Goal: Transaction & Acquisition: Book appointment/travel/reservation

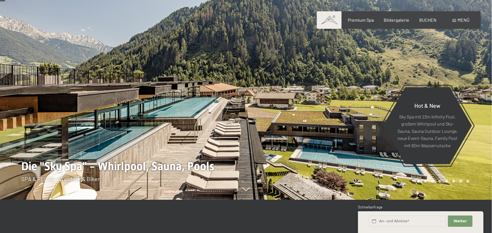
scroll to position [31, 0]
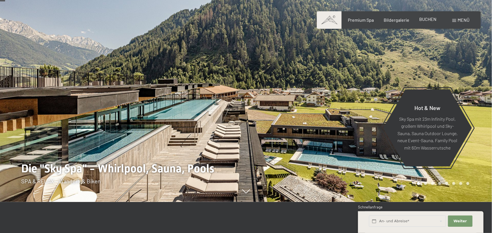
click at [431, 19] on span "BUCHEN" at bounding box center [427, 18] width 17 height 5
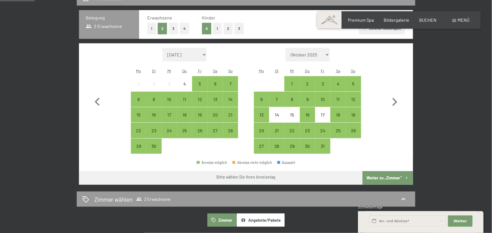
scroll to position [155, 0]
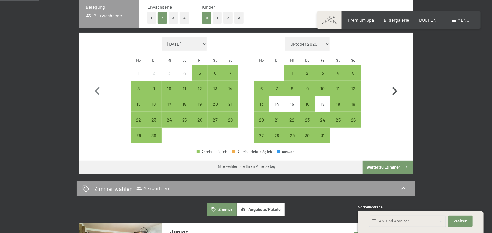
click at [391, 91] on icon "button" at bounding box center [394, 91] width 16 height 16
select select "[DATE]"
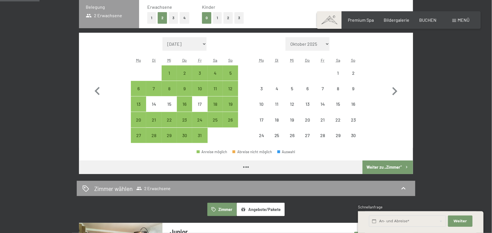
select select "[DATE]"
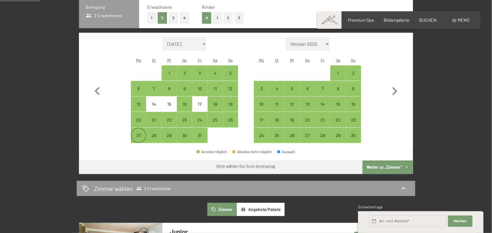
click at [138, 137] on div "27" at bounding box center [138, 140] width 14 height 14
select select "[DATE]"
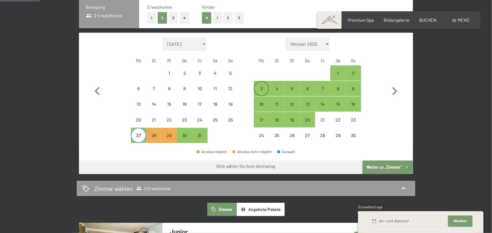
click at [259, 89] on div "3" at bounding box center [261, 93] width 14 height 14
select select "[DATE]"
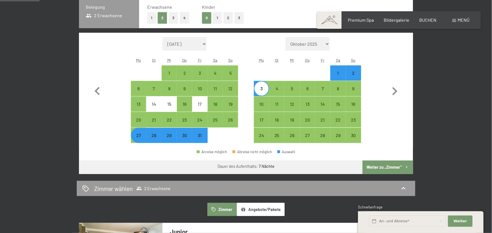
click at [385, 163] on button "Weiter zu „Zimmer“" at bounding box center [387, 167] width 50 height 14
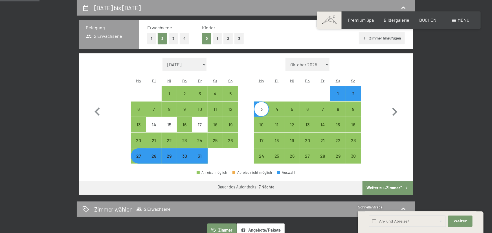
select select "[DATE]"
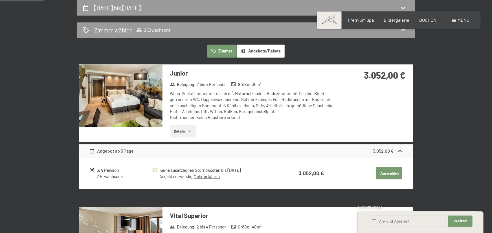
click at [186, 133] on button "Details" at bounding box center [183, 131] width 26 height 12
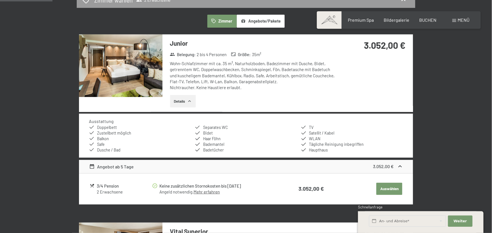
scroll to position [166, 0]
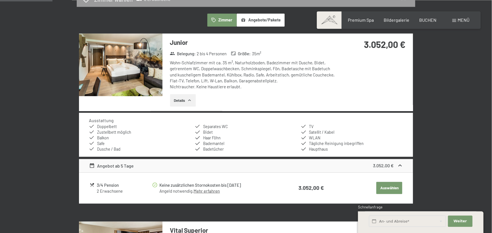
click at [182, 102] on button "Details" at bounding box center [183, 100] width 26 height 12
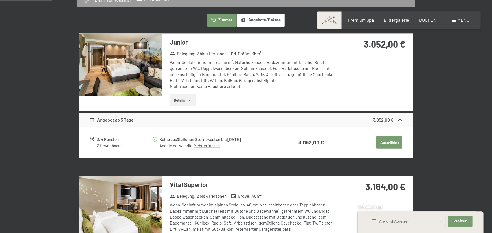
click at [182, 102] on button "Details" at bounding box center [183, 100] width 26 height 12
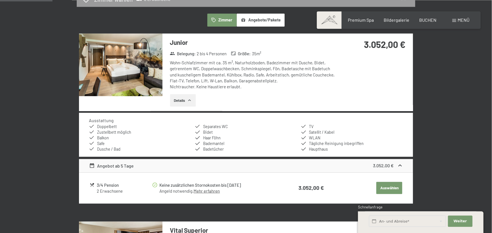
click at [182, 101] on button "Details" at bounding box center [183, 100] width 26 height 12
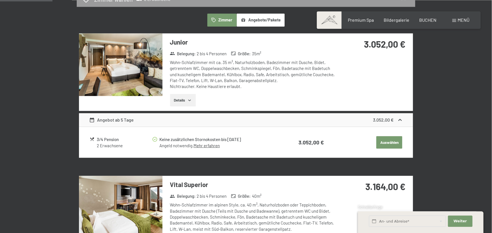
click at [182, 101] on button "Details" at bounding box center [183, 100] width 26 height 12
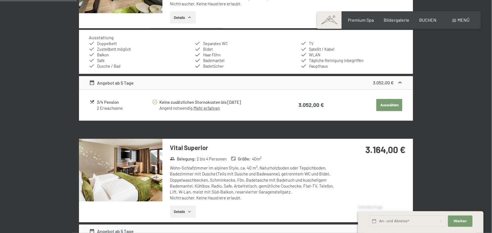
scroll to position [155, 0]
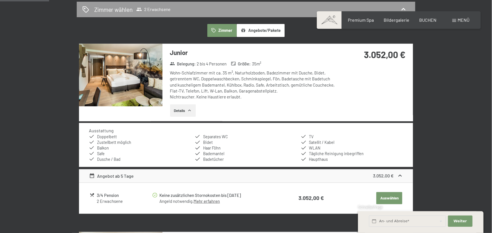
click at [209, 201] on link "Mehr erfahren" at bounding box center [206, 200] width 26 height 5
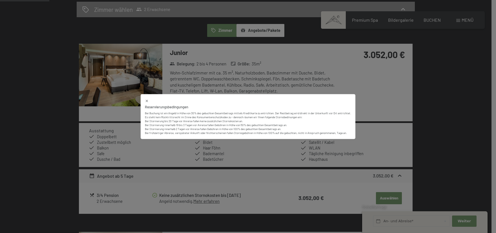
click at [147, 101] on icon at bounding box center [147, 101] width 4 height 4
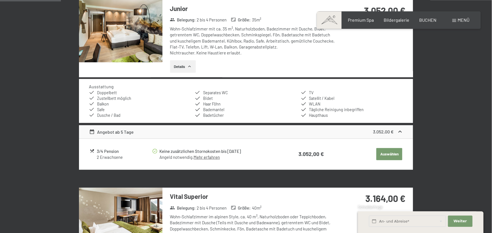
scroll to position [186, 0]
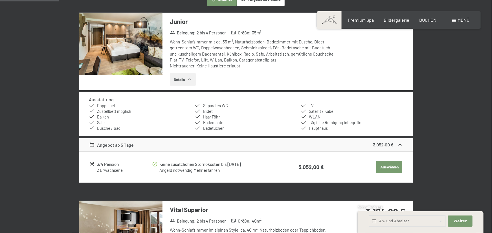
click at [210, 170] on link "Mehr erfahren" at bounding box center [206, 169] width 26 height 5
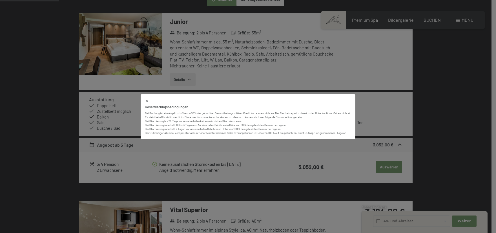
click at [146, 100] on icon at bounding box center [147, 101] width 2 height 2
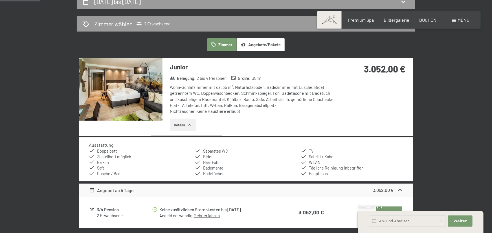
scroll to position [124, 0]
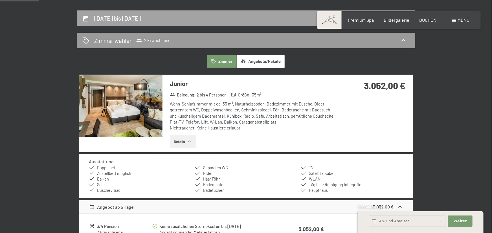
click at [141, 16] on h2 "[DATE] bis [DATE]" at bounding box center [117, 18] width 47 height 7
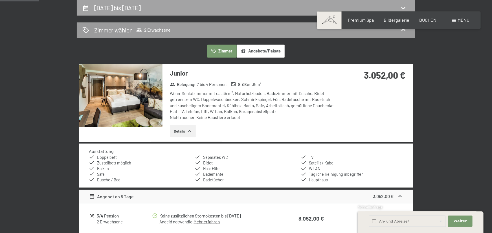
select select "[DATE]"
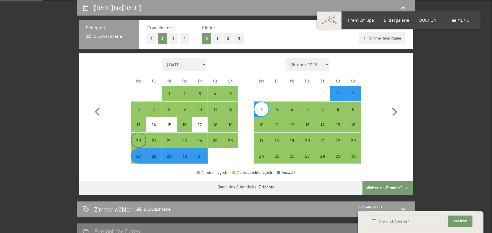
click at [136, 144] on div "20" at bounding box center [138, 145] width 14 height 14
select select "[DATE]"
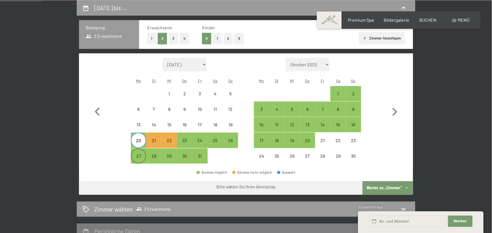
click at [138, 158] on div "27" at bounding box center [138, 161] width 14 height 14
select select "[DATE]"
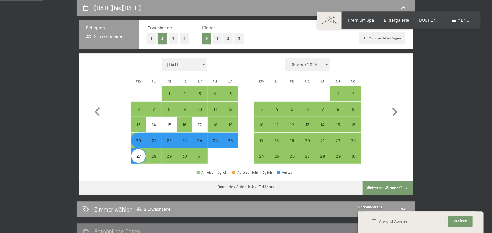
click at [382, 185] on button "Weiter zu „Zimmer“" at bounding box center [387, 188] width 50 height 14
select select "[DATE]"
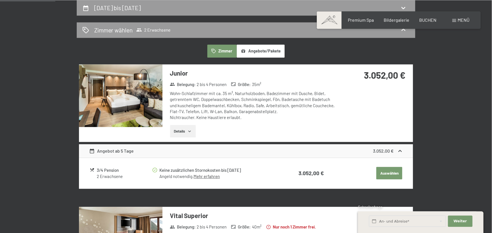
click at [189, 131] on icon "button" at bounding box center [189, 131] width 5 height 5
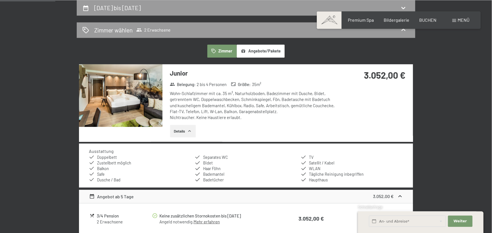
click at [189, 131] on icon "button" at bounding box center [189, 131] width 5 height 5
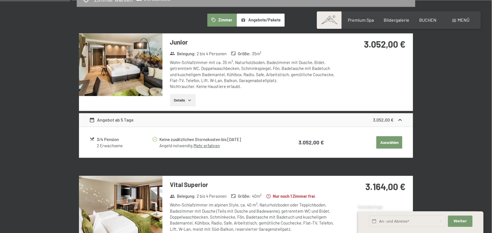
scroll to position [197, 0]
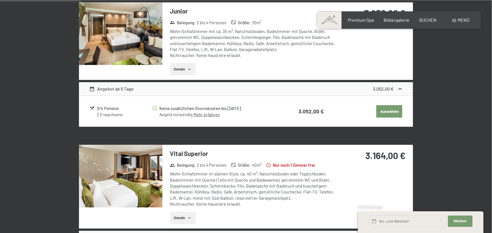
click at [215, 116] on link "Mehr erfahren" at bounding box center [206, 114] width 26 height 5
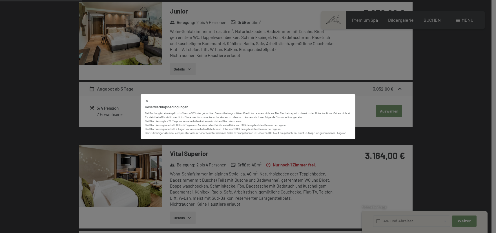
click at [146, 101] on icon at bounding box center [147, 101] width 4 height 4
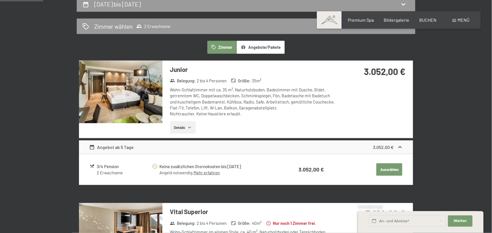
scroll to position [103, 0]
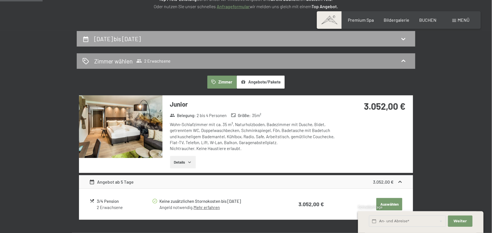
click at [113, 36] on h2 "[DATE] bis [DATE]" at bounding box center [117, 38] width 47 height 7
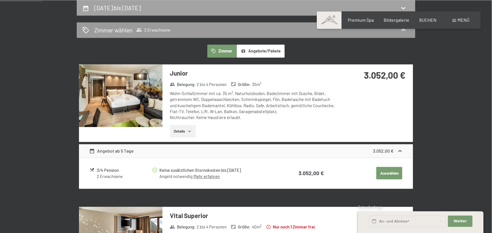
select select "[DATE]"
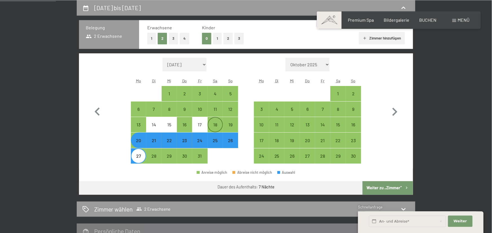
click at [214, 122] on div "18" at bounding box center [215, 125] width 14 height 14
select select "[DATE]"
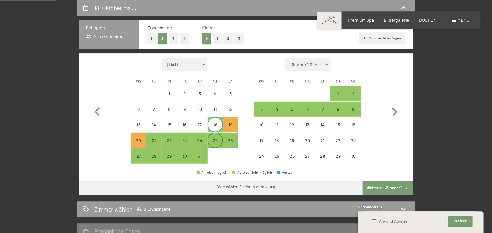
click at [215, 141] on div "25" at bounding box center [215, 145] width 14 height 14
select select "[DATE]"
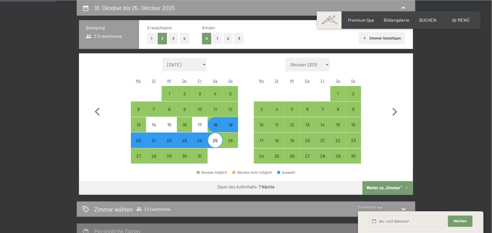
click at [374, 189] on button "Weiter zu „Zimmer“" at bounding box center [387, 188] width 50 height 14
select select "[DATE]"
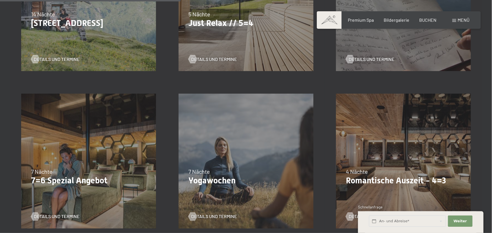
scroll to position [434, 0]
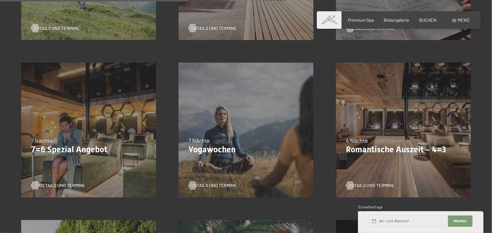
click at [63, 185] on span "Details und Termine" at bounding box center [62, 185] width 46 height 6
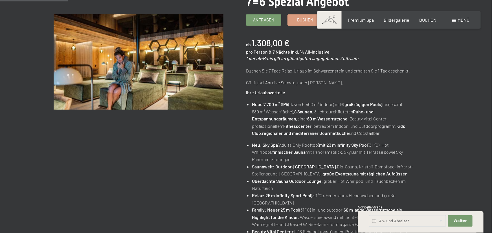
scroll to position [93, 0]
